Goal: Task Accomplishment & Management: Complete application form

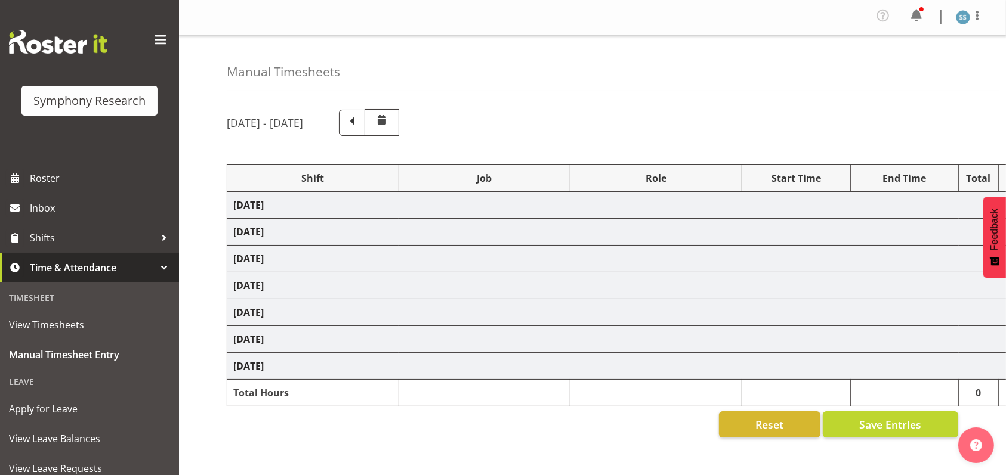
select select "26078"
select select "10549"
select select "47"
select select "26078"
select select "10549"
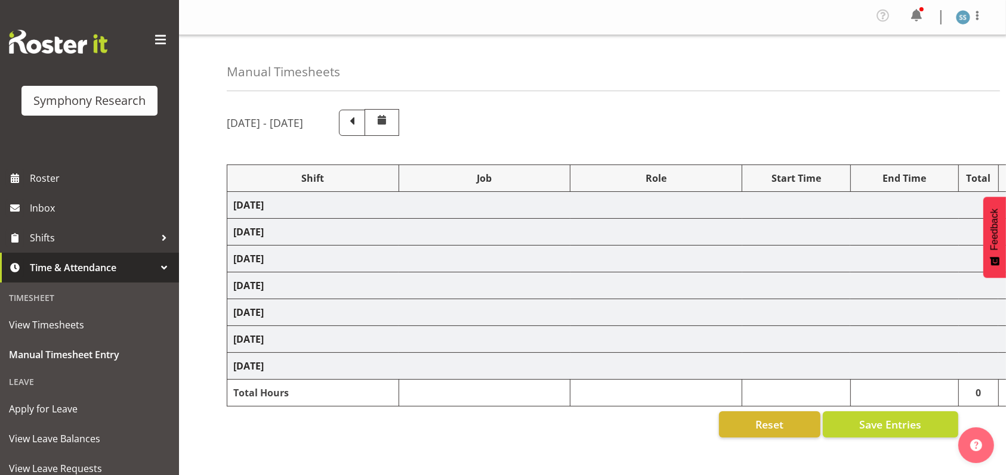
select select "47"
select select "26078"
select select "9636"
select select "47"
select select "26078"
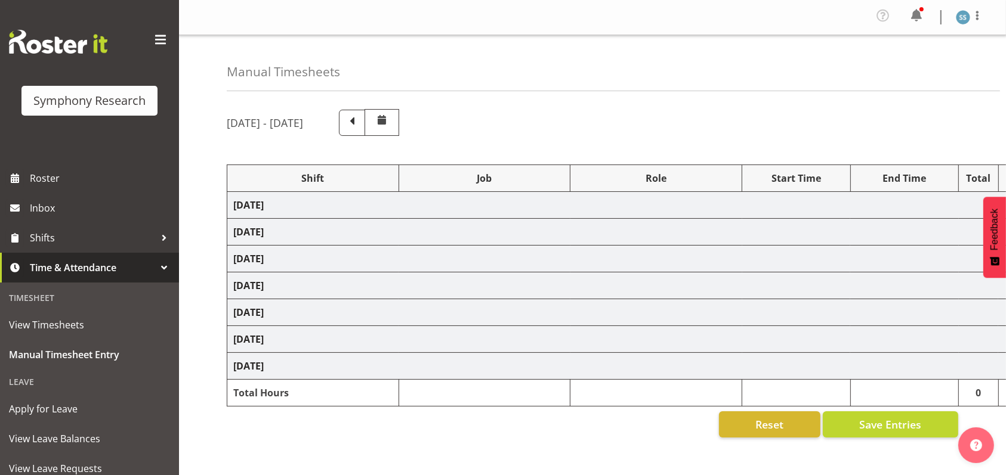
select select "10536"
select select "47"
select select "41604"
select select "10527"
select select "47"
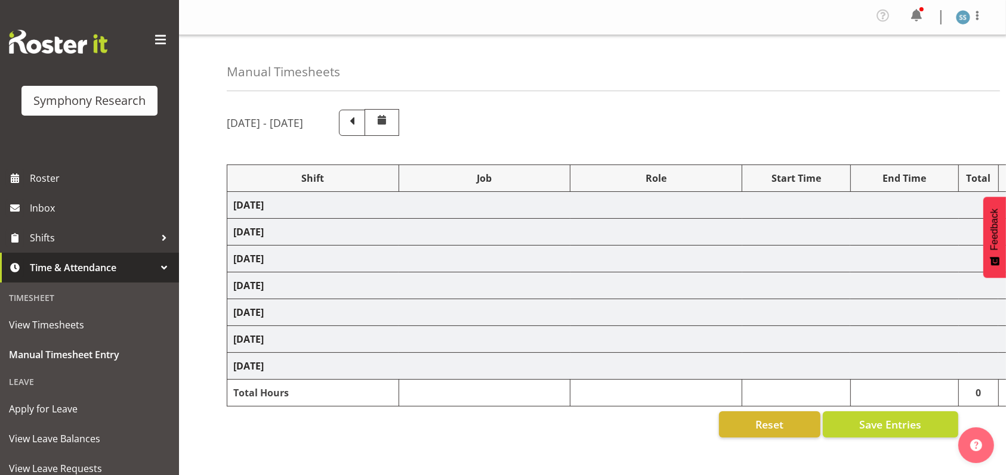
select select "56692"
select select "10499"
select select "47"
select select "26078"
select select "10549"
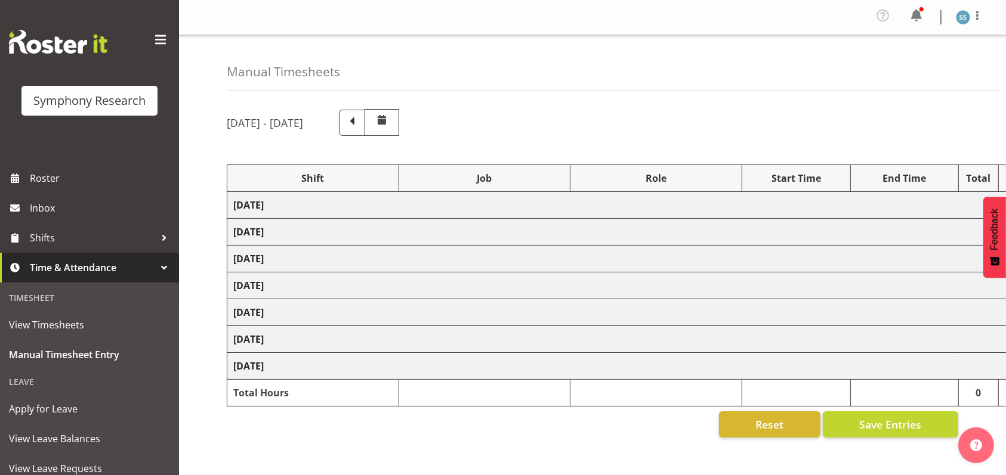
select select "47"
select select "26078"
select select "10536"
select select "47"
select select "26078"
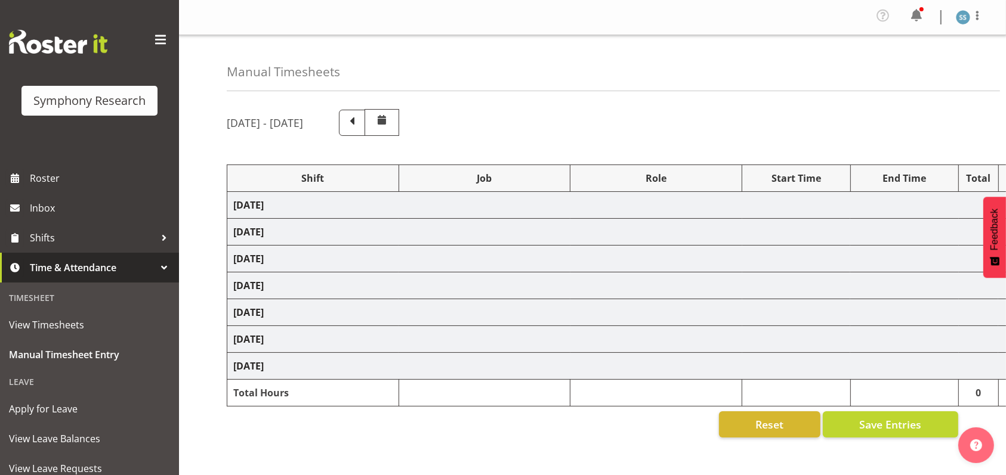
select select "10549"
select select "47"
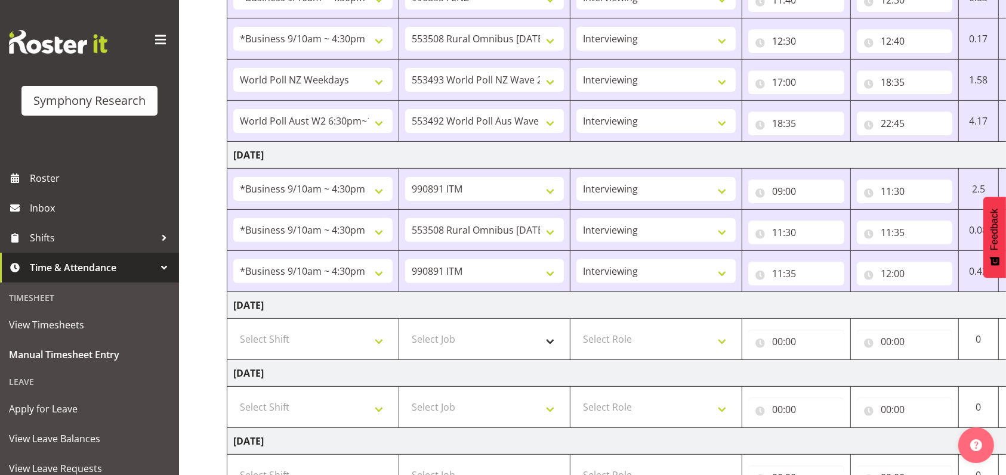
scroll to position [477, 0]
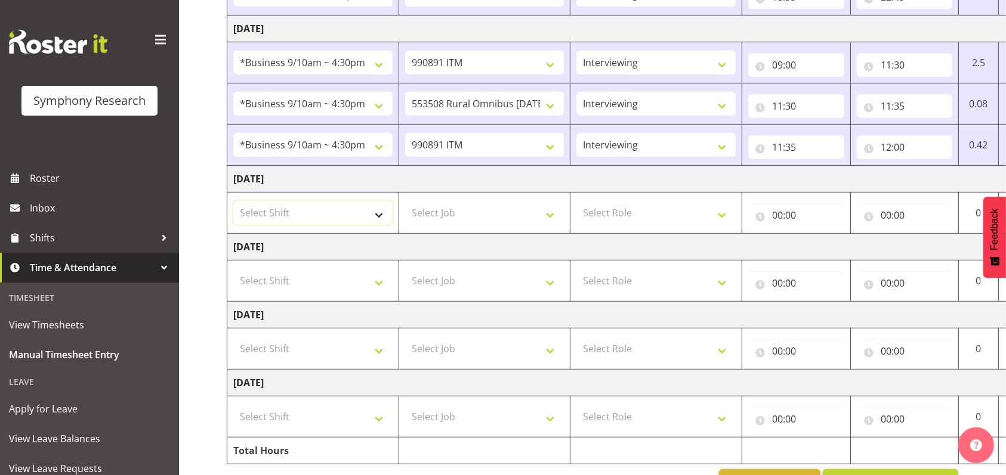
click at [379, 217] on select "Select Shift !!Weekend Residential (Roster IT Shift Label) *Business 9/10am ~ 4…" at bounding box center [312, 213] width 159 height 24
select select "26078"
click at [233, 201] on select "Select Shift !!Weekend Residential (Roster IT Shift Label) *Business 9/10am ~ 4…" at bounding box center [312, 213] width 159 height 24
click at [547, 215] on select "Select Job 550060 IF Admin 553492 World Poll Aus Wave 2 Main 2025 553493 World …" at bounding box center [484, 213] width 159 height 24
select select "10549"
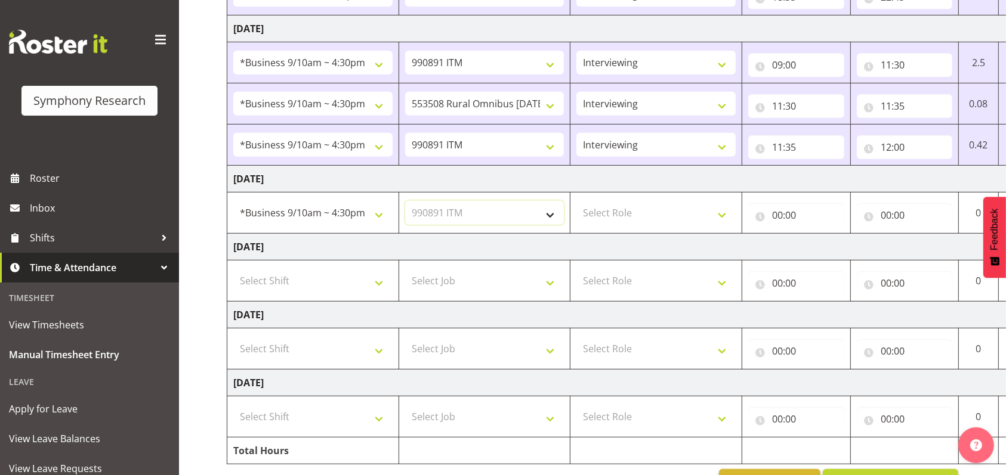
click at [405, 201] on select "Select Job 550060 IF Admin 553492 World Poll Aus Wave 2 Main 2025 553493 World …" at bounding box center [484, 213] width 159 height 24
click at [721, 215] on select "Select Role Briefing Interviewing" at bounding box center [655, 213] width 159 height 24
select select "47"
click at [576, 201] on select "Select Role Briefing Interviewing" at bounding box center [655, 213] width 159 height 24
click at [778, 215] on input "00:00" at bounding box center [796, 215] width 96 height 24
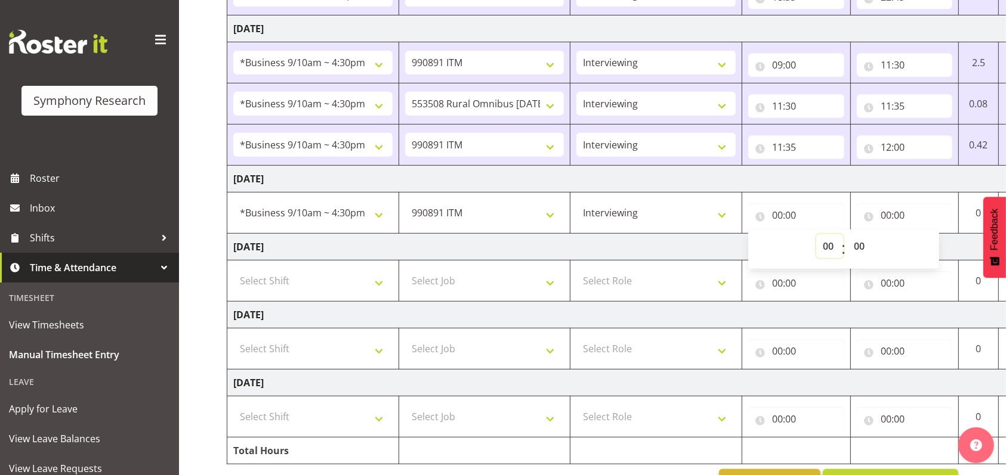
click at [823, 246] on select "00 01 02 03 04 05 06 07 08 09 10 11 12 13 14 15 16 17 18 19 20 21 22 23" at bounding box center [829, 246] width 27 height 24
select select "9"
click at [816, 234] on select "00 01 02 03 04 05 06 07 08 09 10 11 12 13 14 15 16 17 18 19 20 21 22 23" at bounding box center [829, 246] width 27 height 24
type input "09:00"
click at [887, 215] on input "00:00" at bounding box center [905, 215] width 96 height 24
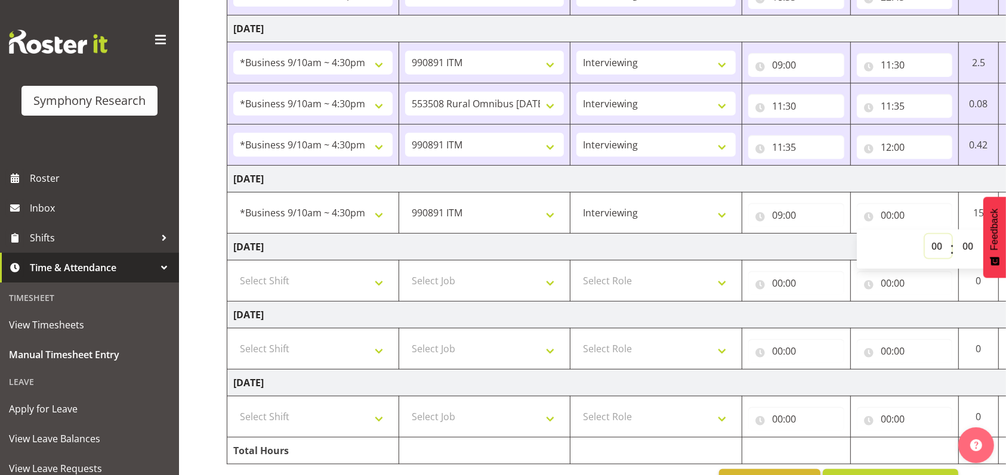
click at [933, 249] on select "00 01 02 03 04 05 06 07 08 09 10 11 12 13 14 15 16 17 18 19 20 21 22 23" at bounding box center [938, 246] width 27 height 24
select select "9"
click at [925, 234] on select "00 01 02 03 04 05 06 07 08 09 10 11 12 13 14 15 16 17 18 19 20 21 22 23" at bounding box center [938, 246] width 27 height 24
type input "09:00"
click at [969, 246] on select "00 01 02 03 04 05 06 07 08 09 10 11 12 13 14 15 16 17 18 19 20 21 22 23 24 25 2…" at bounding box center [969, 246] width 27 height 24
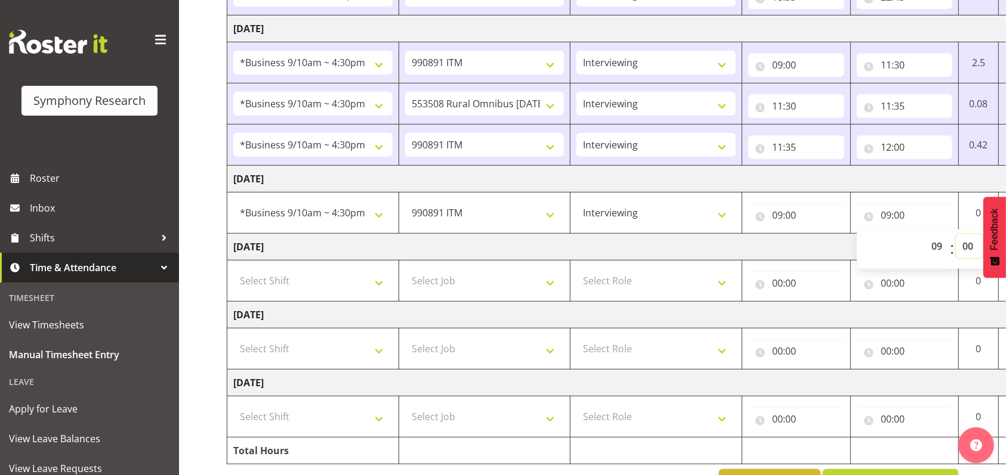
select select "50"
click at [956, 234] on select "00 01 02 03 04 05 06 07 08 09 10 11 12 13 14 15 16 17 18 19 20 21 22 23 24 25 2…" at bounding box center [969, 246] width 27 height 24
type input "09:50"
click at [151, 40] on span at bounding box center [160, 39] width 19 height 19
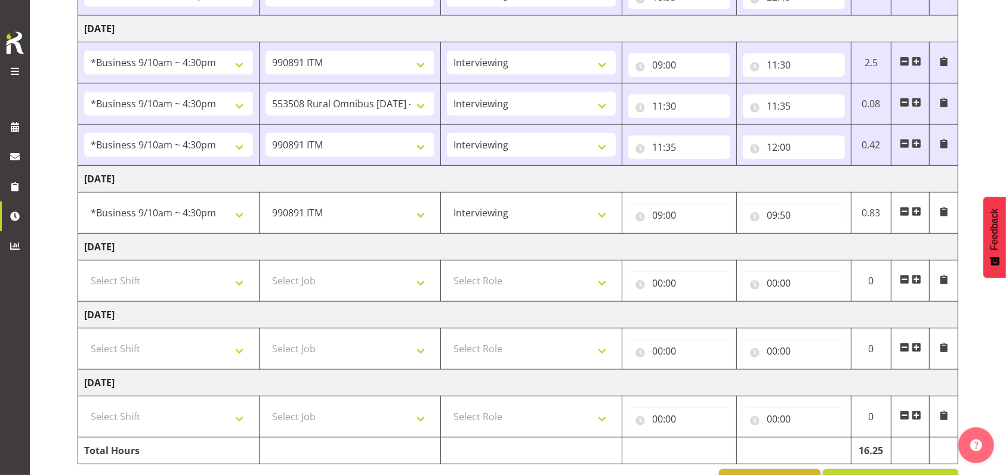
click at [917, 212] on span at bounding box center [916, 212] width 10 height 10
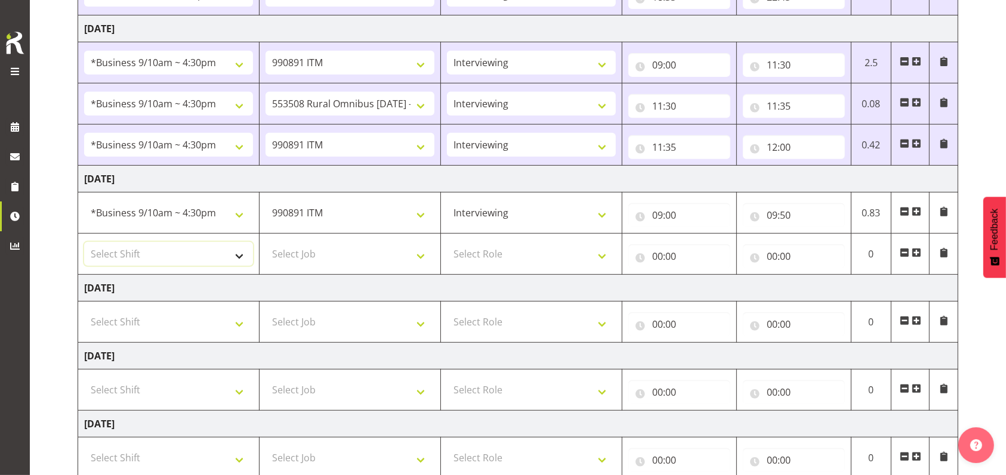
click at [240, 252] on select "Select Shift !!Weekend Residential (Roster IT Shift Label) *Business 9/10am ~ 4…" at bounding box center [168, 254] width 169 height 24
select select "26078"
click at [84, 242] on select "Select Shift !!Weekend Residential (Roster IT Shift Label) *Business 9/10am ~ 4…" at bounding box center [168, 254] width 169 height 24
click at [422, 256] on select "Select Job 550060 IF Admin 553492 World Poll Aus Wave 2 Main 2025 553493 World …" at bounding box center [349, 254] width 169 height 24
select select "10576"
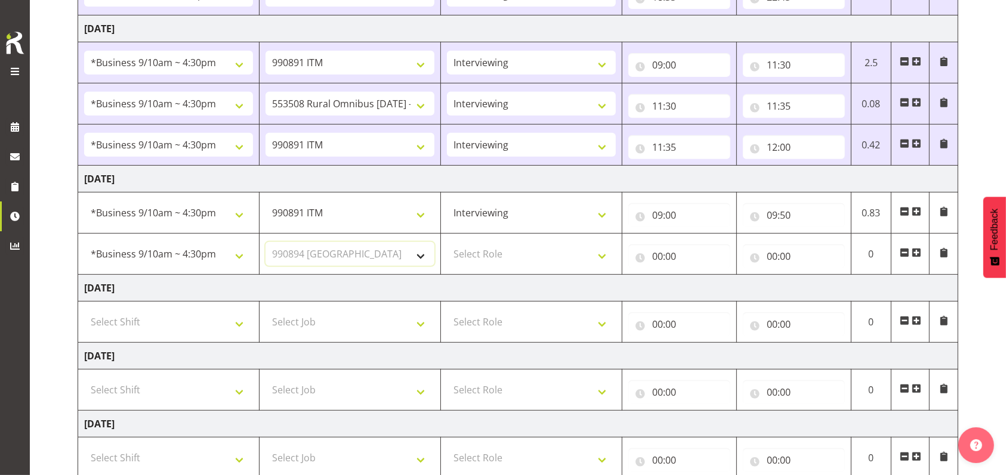
click at [265, 242] on select "Select Job 550060 IF Admin 553492 World Poll Aus Wave 2 Main 2025 553493 World …" at bounding box center [349, 254] width 169 height 24
click at [601, 261] on select "Select Role Briefing Interviewing" at bounding box center [531, 254] width 169 height 24
select select "297"
click at [447, 242] on select "Select Role Briefing Interviewing" at bounding box center [531, 254] width 169 height 24
click at [654, 254] on input "00:00" at bounding box center [679, 257] width 102 height 24
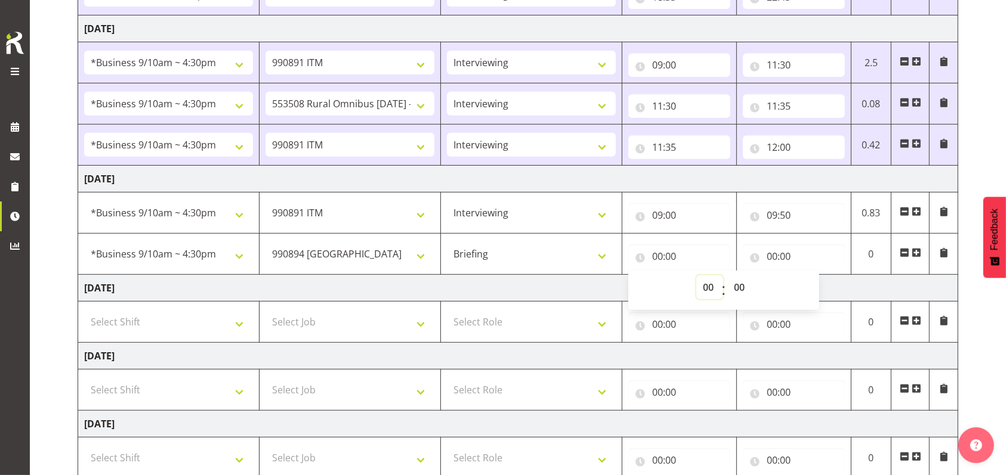
click at [709, 285] on select "00 01 02 03 04 05 06 07 08 09 10 11 12 13 14 15 16 17 18 19 20 21 22 23" at bounding box center [709, 288] width 27 height 24
select select "9"
click at [696, 276] on select "00 01 02 03 04 05 06 07 08 09 10 11 12 13 14 15 16 17 18 19 20 21 22 23" at bounding box center [709, 288] width 27 height 24
type input "09:00"
click at [744, 286] on select "00 01 02 03 04 05 06 07 08 09 10 11 12 13 14 15 16 17 18 19 20 21 22 23 24 25 2…" at bounding box center [740, 288] width 27 height 24
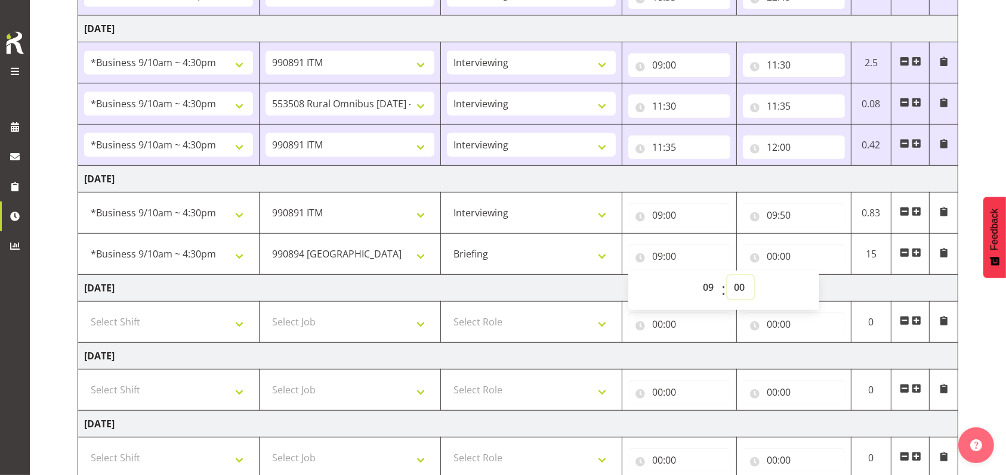
select select "50"
click at [727, 276] on select "00 01 02 03 04 05 06 07 08 09 10 11 12 13 14 15 16 17 18 19 20 21 22 23 24 25 2…" at bounding box center [740, 288] width 27 height 24
type input "09:50"
click at [769, 253] on input "00:00" at bounding box center [794, 257] width 102 height 24
click at [822, 286] on select "00 01 02 03 04 05 06 07 08 09 10 11 12 13 14 15 16 17 18 19 20 21 22 23" at bounding box center [824, 288] width 27 height 24
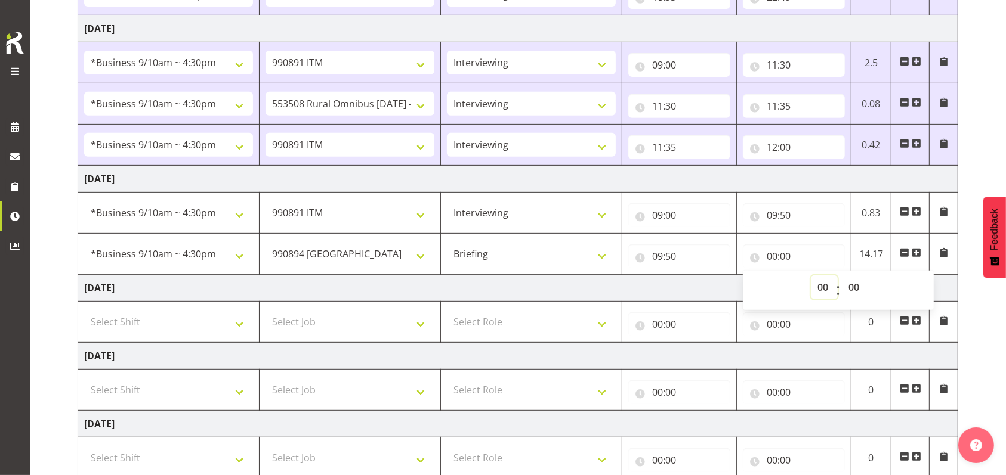
select select "10"
click at [811, 276] on select "00 01 02 03 04 05 06 07 08 09 10 11 12 13 14 15 16 17 18 19 20 21 22 23" at bounding box center [824, 288] width 27 height 24
type input "10:00"
click at [857, 286] on select "00 01 02 03 04 05 06 07 08 09 10 11 12 13 14 15 16 17 18 19 20 21 22 23 24 25 2…" at bounding box center [855, 288] width 27 height 24
select select "30"
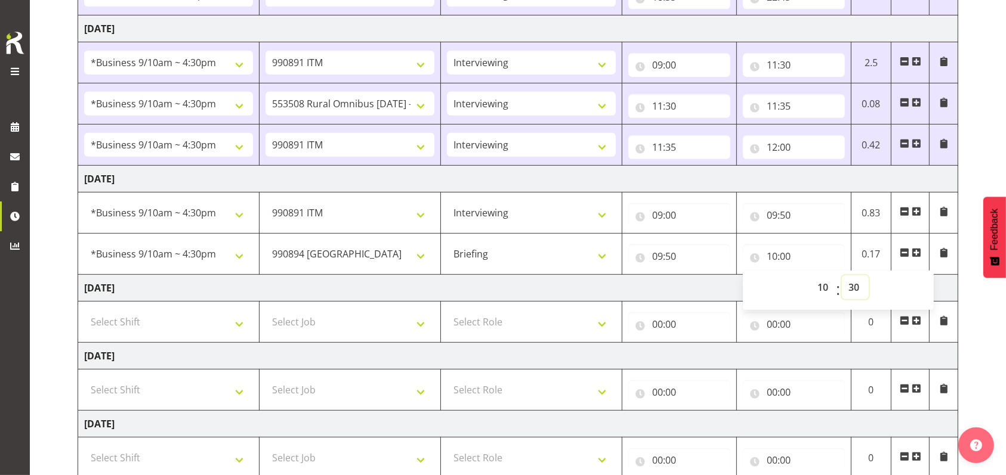
click at [842, 276] on select "00 01 02 03 04 05 06 07 08 09 10 11 12 13 14 15 16 17 18 19 20 21 22 23 24 25 2…" at bounding box center [855, 288] width 27 height 24
type input "10:30"
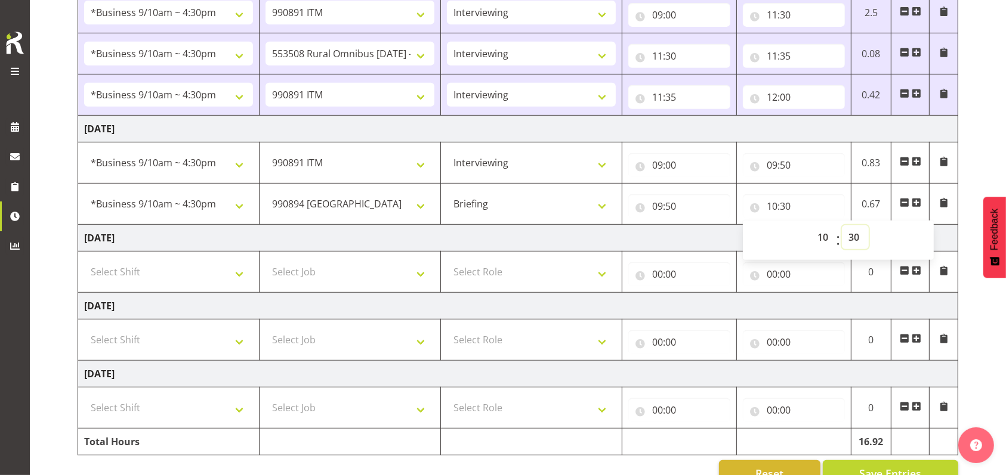
scroll to position [558, 0]
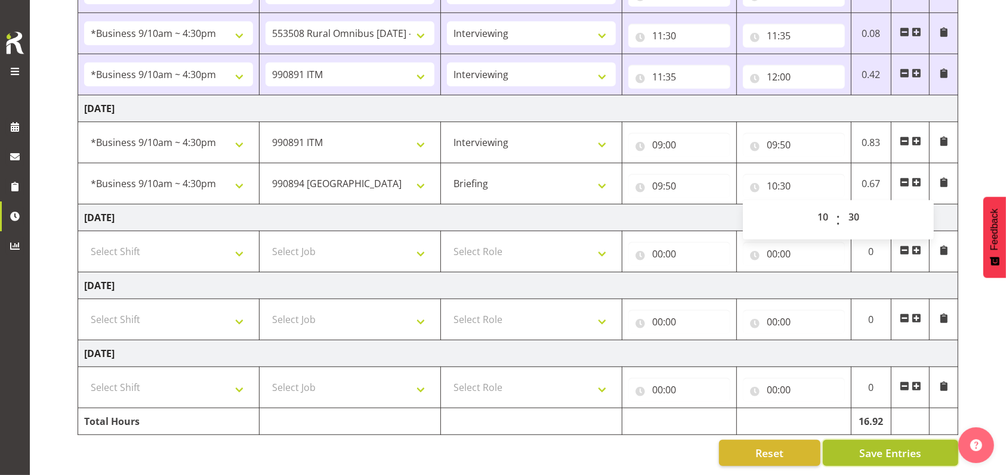
click at [888, 446] on span "Save Entries" at bounding box center [890, 454] width 62 height 16
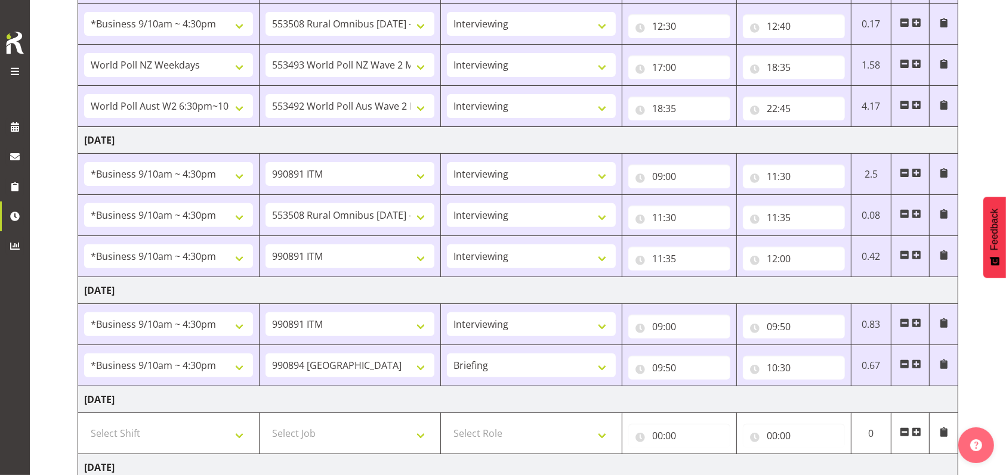
scroll to position [399, 0]
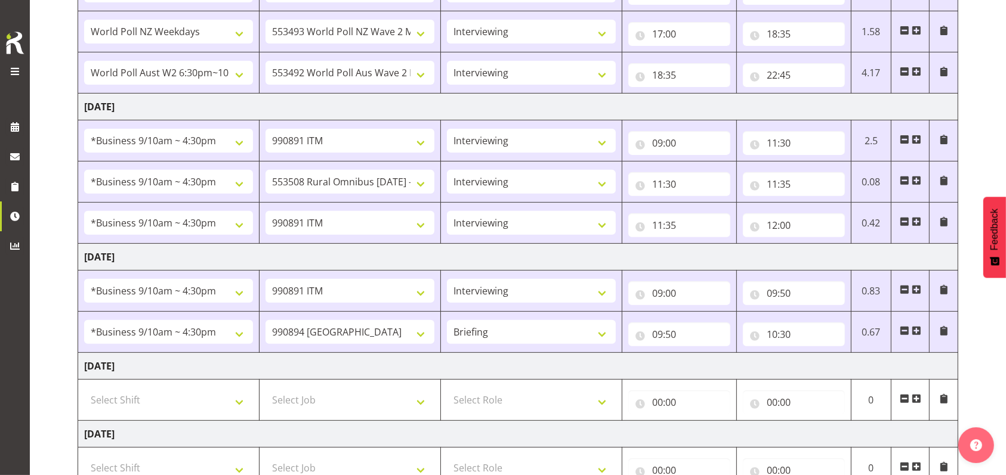
click at [914, 219] on span at bounding box center [916, 222] width 10 height 10
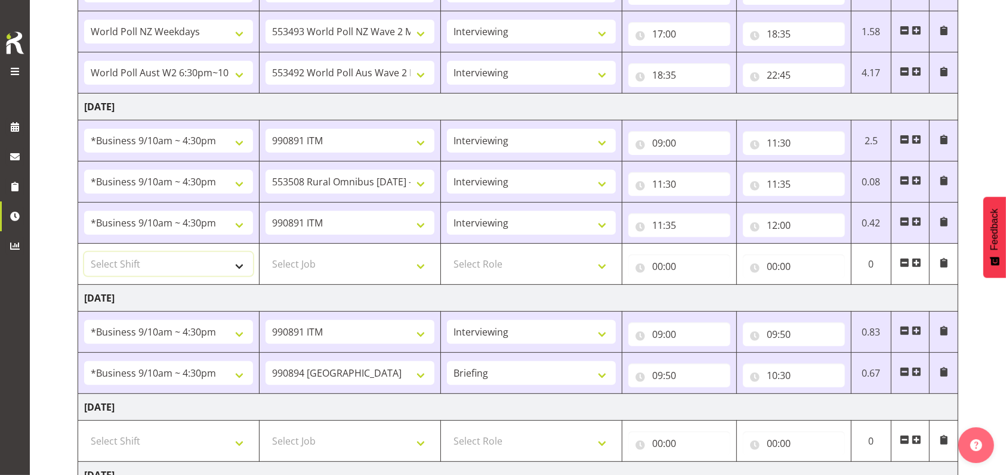
click at [240, 265] on select "Select Shift !!Weekend Residential (Roster IT Shift Label) *Business 9/10am ~ 4…" at bounding box center [168, 264] width 169 height 24
select select "48116"
click at [84, 252] on select "Select Shift !!Weekend Residential (Roster IT Shift Label) *Business 9/10am ~ 4…" at bounding box center [168, 264] width 169 height 24
click at [419, 264] on select "Select Job 550060 IF Admin 553492 World Poll Aus Wave 2 Main 2025 553493 World …" at bounding box center [349, 264] width 169 height 24
select select "10499"
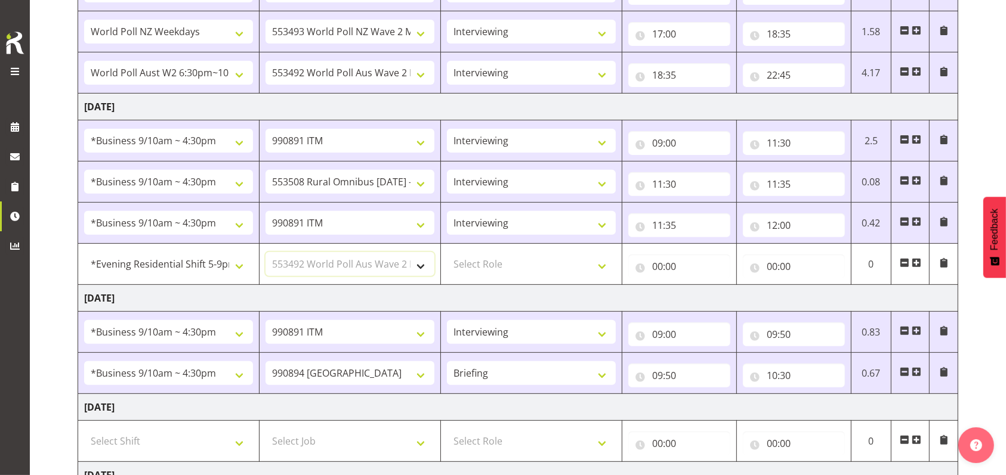
click at [265, 252] on select "Select Job 550060 IF Admin 553492 World Poll Aus Wave 2 Main 2025 553493 World …" at bounding box center [349, 264] width 169 height 24
click at [598, 262] on select "Select Role Briefing Interviewing" at bounding box center [531, 264] width 169 height 24
select select "47"
click at [447, 252] on select "Select Role Briefing Interviewing" at bounding box center [531, 264] width 169 height 24
click at [669, 265] on input "00:00" at bounding box center [679, 267] width 102 height 24
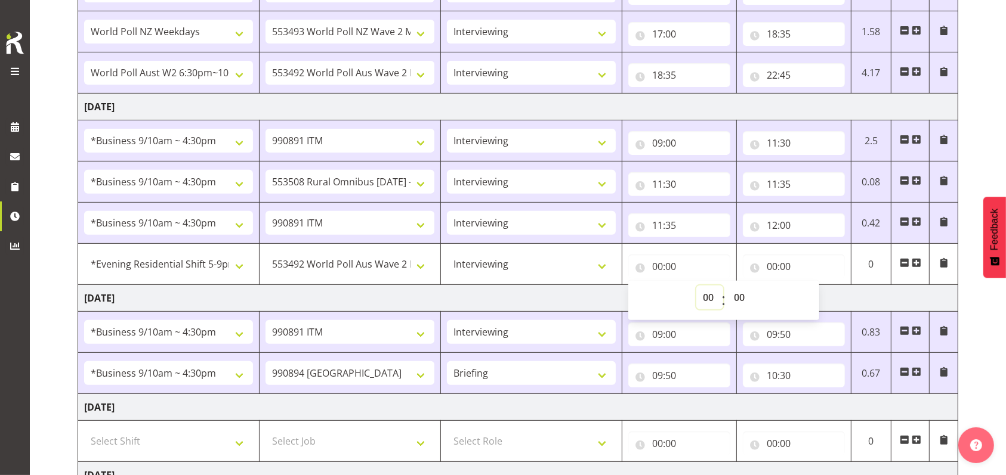
click at [706, 298] on select "00 01 02 03 04 05 06 07 08 09 10 11 12 13 14 15 16 17 18 19 20 21 22 23" at bounding box center [709, 298] width 27 height 24
select select "17"
click at [696, 286] on select "00 01 02 03 04 05 06 07 08 09 10 11 12 13 14 15 16 17 18 19 20 21 22 23" at bounding box center [709, 298] width 27 height 24
type input "17:00"
click at [768, 265] on input "00:00" at bounding box center [794, 267] width 102 height 24
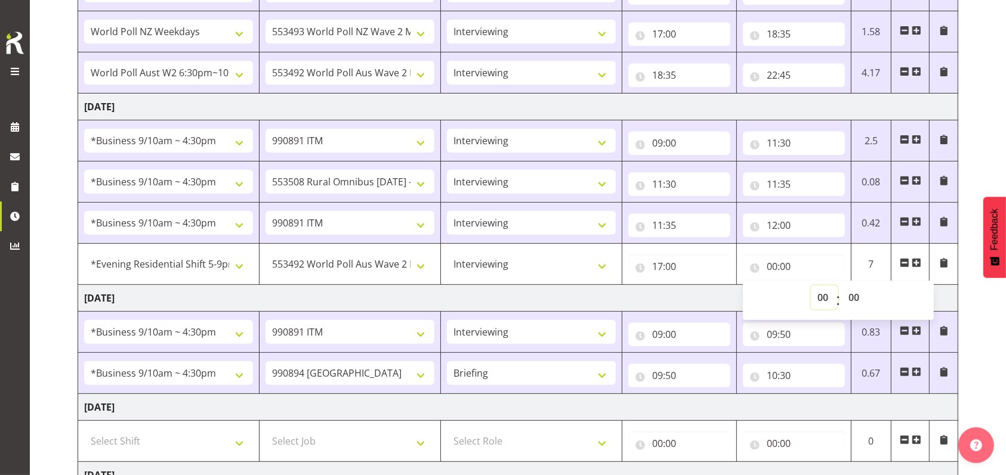
click at [826, 295] on select "00 01 02 03 04 05 06 07 08 09 10 11 12 13 14 15 16 17 18 19 20 21 22 23" at bounding box center [824, 298] width 27 height 24
select select "22"
click at [811, 286] on select "00 01 02 03 04 05 06 07 08 09 10 11 12 13 14 15 16 17 18 19 20 21 22 23" at bounding box center [824, 298] width 27 height 24
type input "22:00"
click at [854, 293] on select "00 01 02 03 04 05 06 07 08 09 10 11 12 13 14 15 16 17 18 19 20 21 22 23 24 25 2…" at bounding box center [855, 298] width 27 height 24
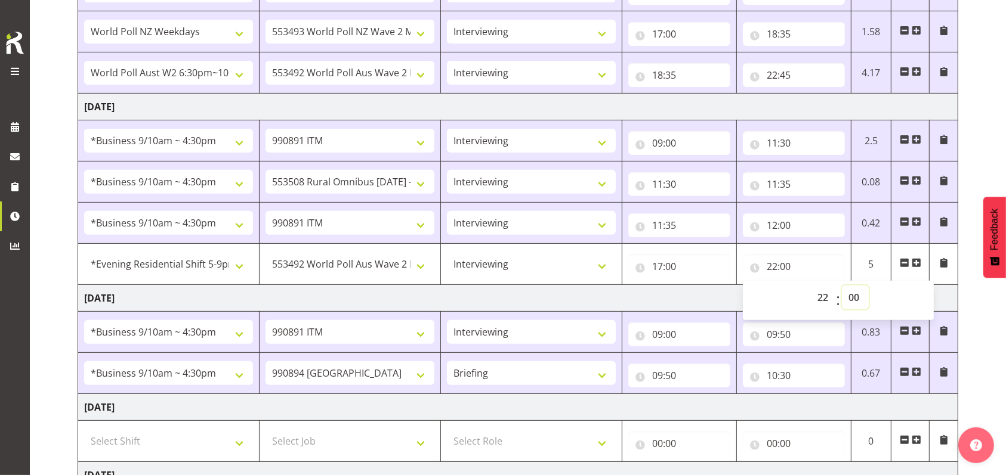
select select "43"
click at [842, 286] on select "00 01 02 03 04 05 06 07 08 09 10 11 12 13 14 15 16 17 18 19 20 21 22 23 24 25 2…" at bounding box center [855, 298] width 27 height 24
type input "22:43"
click at [859, 292] on select "00 01 02 03 04 05 06 07 08 09 10 11 12 13 14 15 16 17 18 19 20 21 22 23 24 25 2…" at bounding box center [855, 298] width 27 height 24
select select "45"
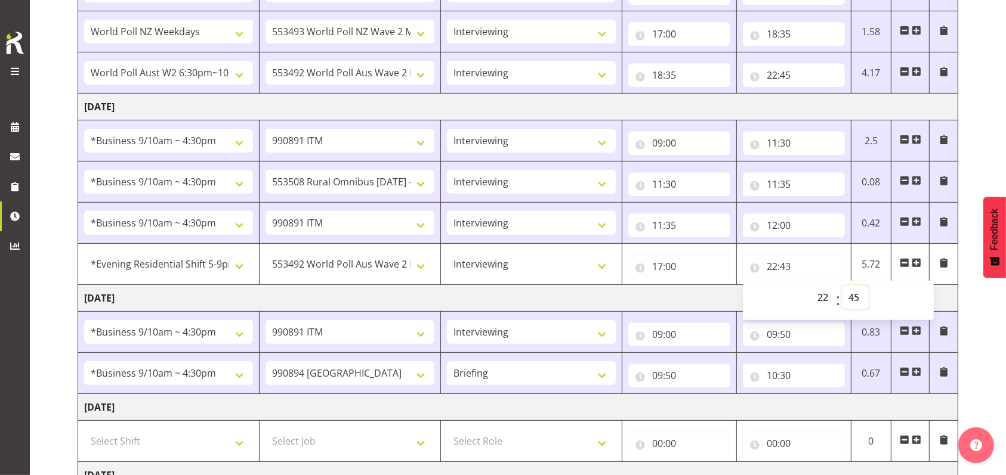
click at [842, 286] on select "00 01 02 03 04 05 06 07 08 09 10 11 12 13 14 15 16 17 18 19 20 21 22 23 24 25 2…" at bounding box center [855, 298] width 27 height 24
type input "22:45"
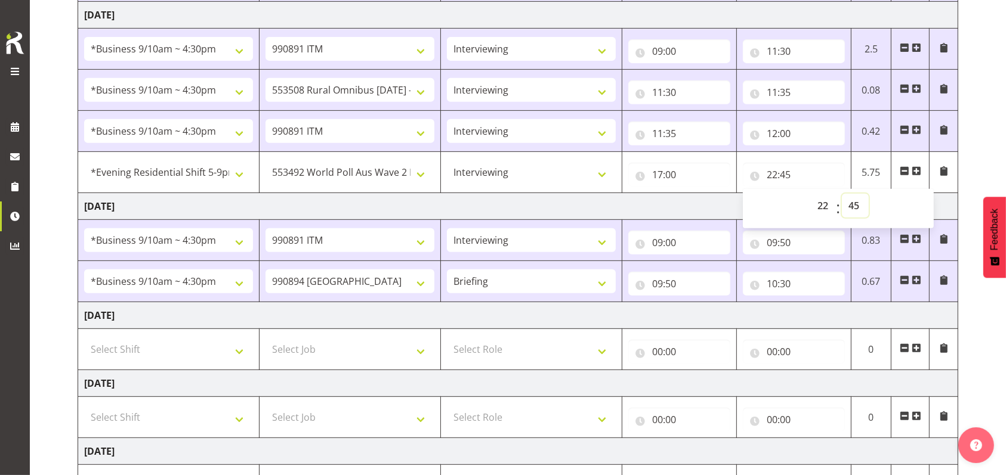
scroll to position [599, 0]
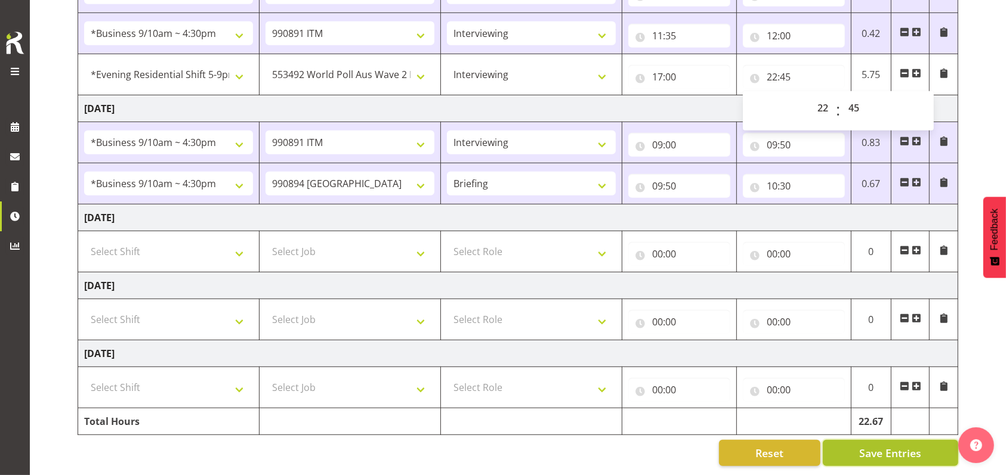
click at [881, 446] on span "Save Entries" at bounding box center [890, 454] width 62 height 16
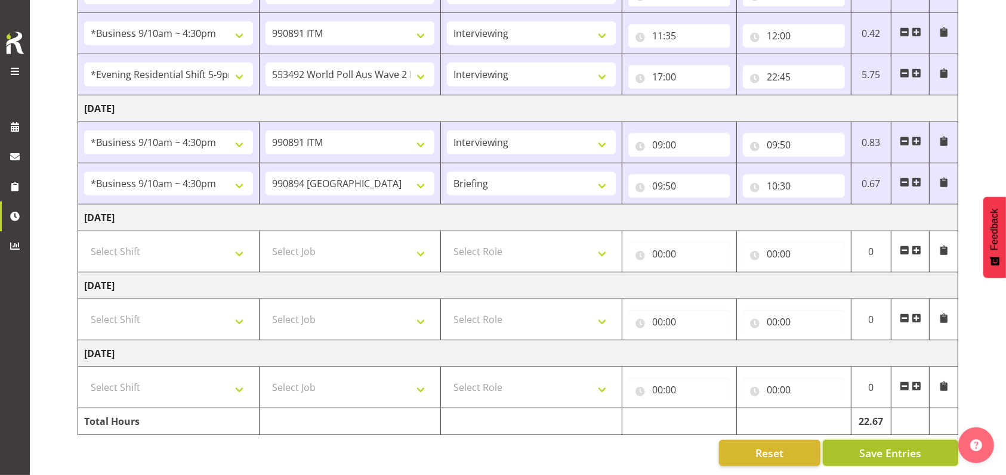
click at [909, 446] on span "Save Entries" at bounding box center [890, 454] width 62 height 16
click at [787, 178] on input "10:30" at bounding box center [794, 186] width 102 height 24
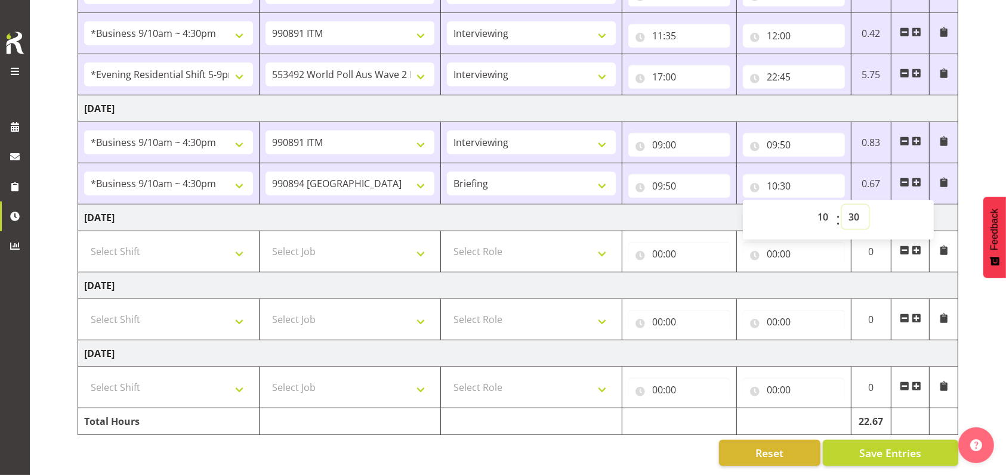
click at [859, 209] on select "00 01 02 03 04 05 06 07 08 09 10 11 12 13 14 15 16 17 18 19 20 21 22 23 24 25 2…" at bounding box center [855, 217] width 27 height 24
select select "25"
click at [842, 205] on select "00 01 02 03 04 05 06 07 08 09 10 11 12 13 14 15 16 17 18 19 20 21 22 23 24 25 2…" at bounding box center [855, 217] width 27 height 24
type input "10:25"
click at [920, 178] on span at bounding box center [916, 183] width 10 height 10
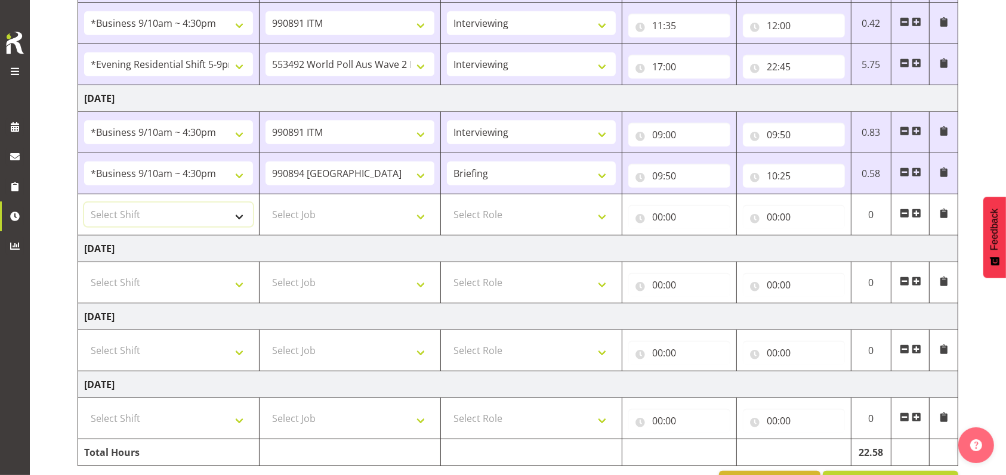
click at [239, 215] on select "Select Shift !!Weekend Residential (Roster IT Shift Label) *Business 9/10am ~ 4…" at bounding box center [168, 215] width 169 height 24
select select "1607"
click at [84, 203] on select "Select Shift !!Weekend Residential (Roster IT Shift Label) *Business 9/10am ~ 4…" at bounding box center [168, 215] width 169 height 24
click at [418, 214] on select "Select Job 550060 IF Admin 553492 World Poll Aus Wave 2 Main 2025 553493 World …" at bounding box center [349, 215] width 169 height 24
select select "10549"
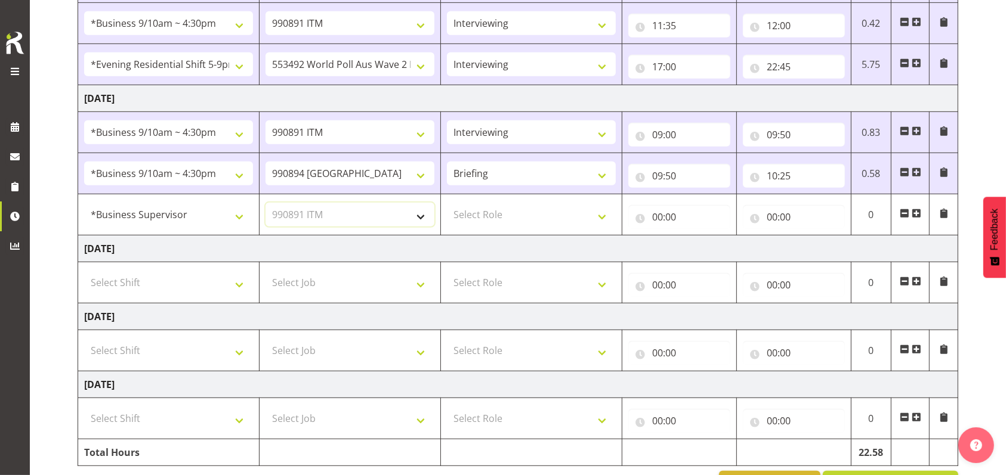
click at [265, 203] on select "Select Job 550060 IF Admin 553492 World Poll Aus Wave 2 Main 2025 553493 World …" at bounding box center [349, 215] width 169 height 24
click at [599, 212] on select "Select Role Briefing Interviewing" at bounding box center [531, 215] width 169 height 24
select select "47"
click at [447, 203] on select "Select Role Briefing Interviewing" at bounding box center [531, 215] width 169 height 24
click at [653, 217] on input "00:00" at bounding box center [679, 217] width 102 height 24
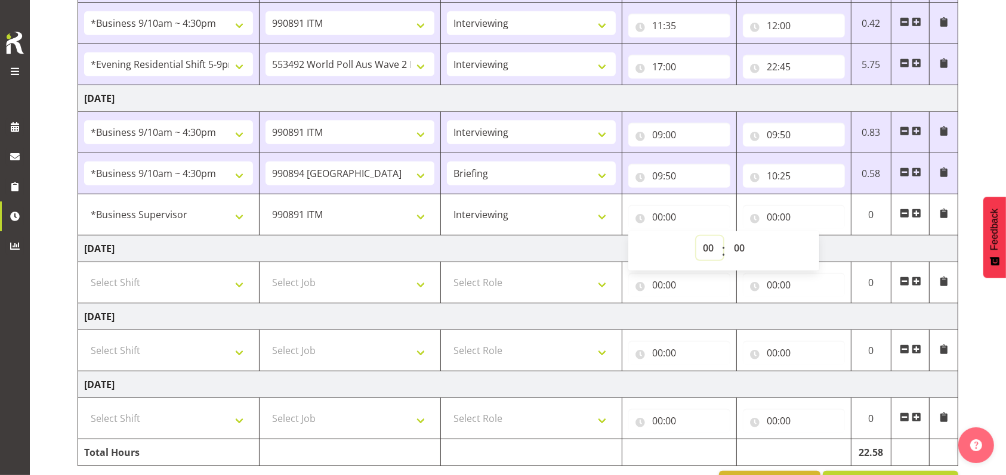
click at [706, 246] on select "00 01 02 03 04 05 06 07 08 09 10 11 12 13 14 15 16 17 18 19 20 21 22 23" at bounding box center [709, 248] width 27 height 24
select select "10"
click at [696, 236] on select "00 01 02 03 04 05 06 07 08 09 10 11 12 13 14 15 16 17 18 19 20 21 22 23" at bounding box center [709, 248] width 27 height 24
type input "10:00"
click at [741, 248] on select "00 01 02 03 04 05 06 07 08 09 10 11 12 13 14 15 16 17 18 19 20 21 22 23 24 25 2…" at bounding box center [740, 248] width 27 height 24
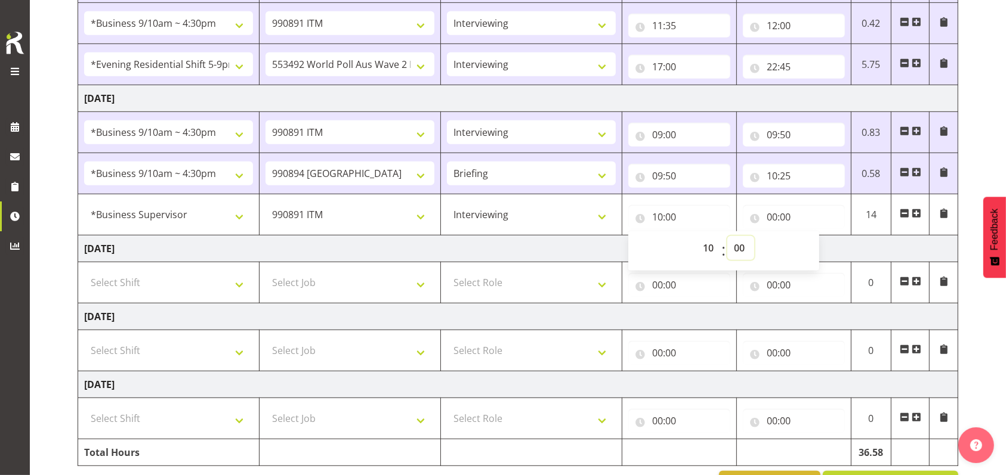
select select "25"
click at [727, 236] on select "00 01 02 03 04 05 06 07 08 09 10 11 12 13 14 15 16 17 18 19 20 21 22 23 24 25 2…" at bounding box center [740, 248] width 27 height 24
type input "10:25"
click at [767, 215] on input "00:00" at bounding box center [794, 217] width 102 height 24
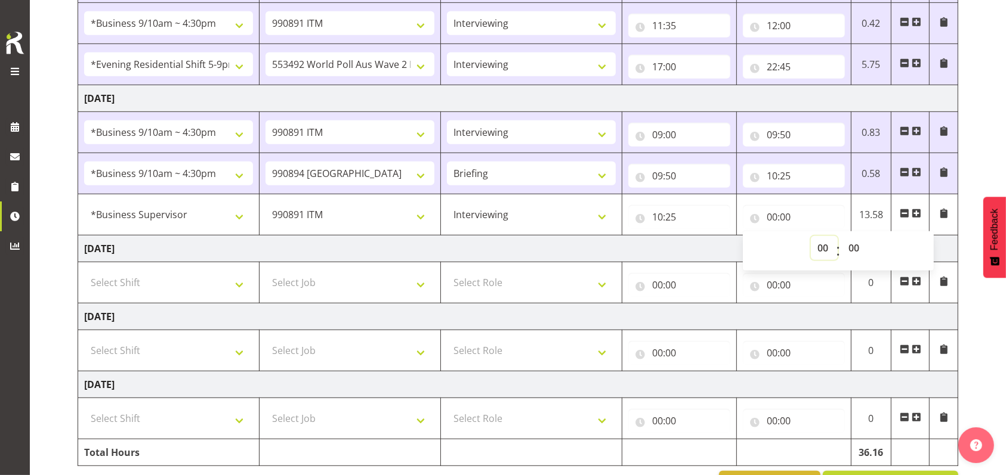
click at [823, 251] on select "00 01 02 03 04 05 06 07 08 09 10 11 12 13 14 15 16 17 18 19 20 21 22 23" at bounding box center [824, 248] width 27 height 24
select select "12"
click at [811, 236] on select "00 01 02 03 04 05 06 07 08 09 10 11 12 13 14 15 16 17 18 19 20 21 22 23" at bounding box center [824, 248] width 27 height 24
type input "12:00"
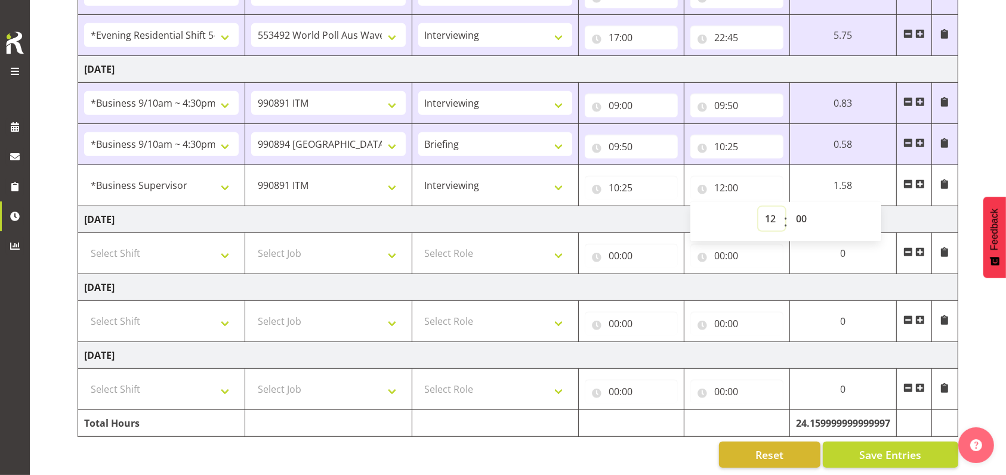
scroll to position [640, 0]
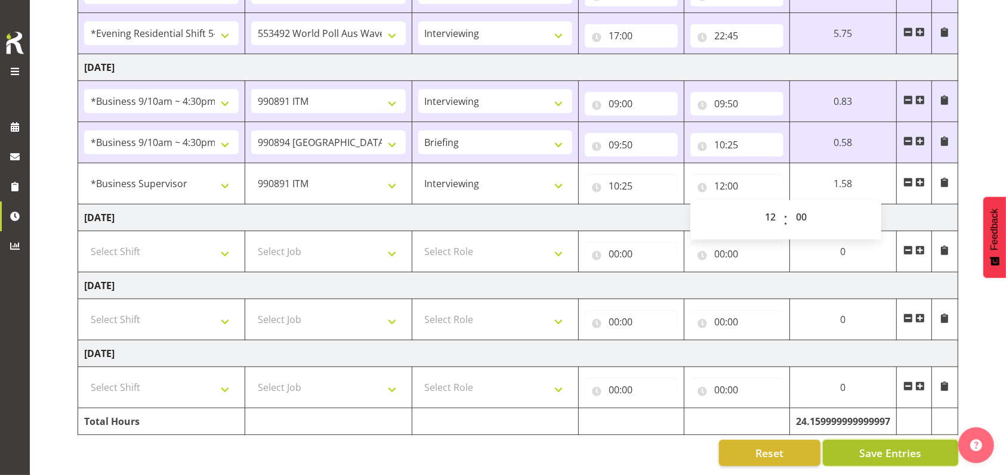
click at [894, 450] on button "Save Entries" at bounding box center [890, 453] width 135 height 26
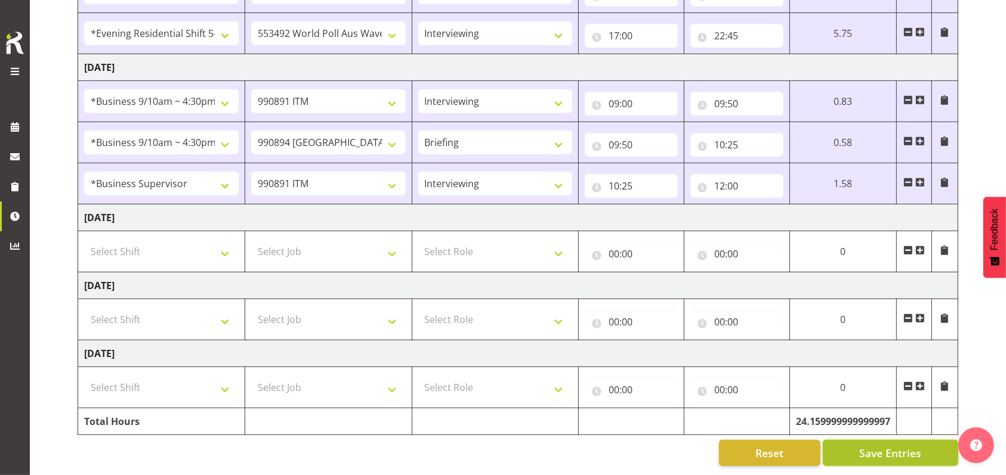
click at [893, 446] on span "Save Entries" at bounding box center [890, 454] width 62 height 16
